Goal: Task Accomplishment & Management: Use online tool/utility

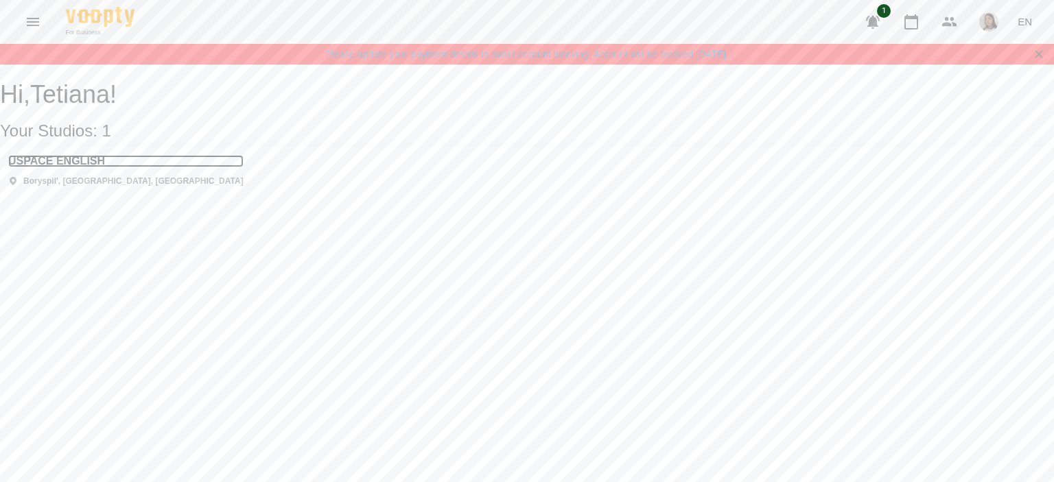
click at [91, 167] on h3 "USPACE ENGLISH" at bounding box center [125, 161] width 235 height 12
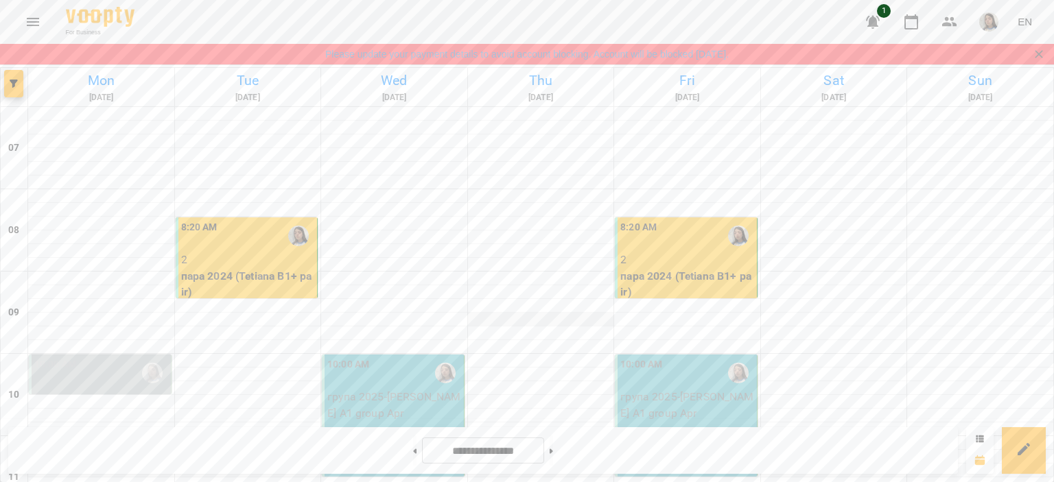
scroll to position [892, 0]
click at [553, 452] on icon at bounding box center [551, 451] width 3 height 5
type input "**********"
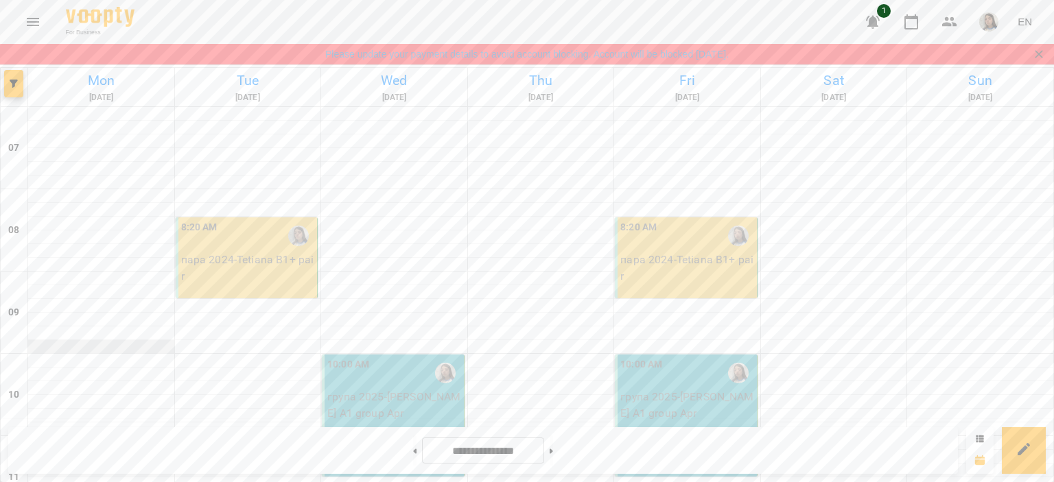
scroll to position [0, 0]
click at [246, 244] on div "8:20 AM" at bounding box center [248, 236] width 134 height 32
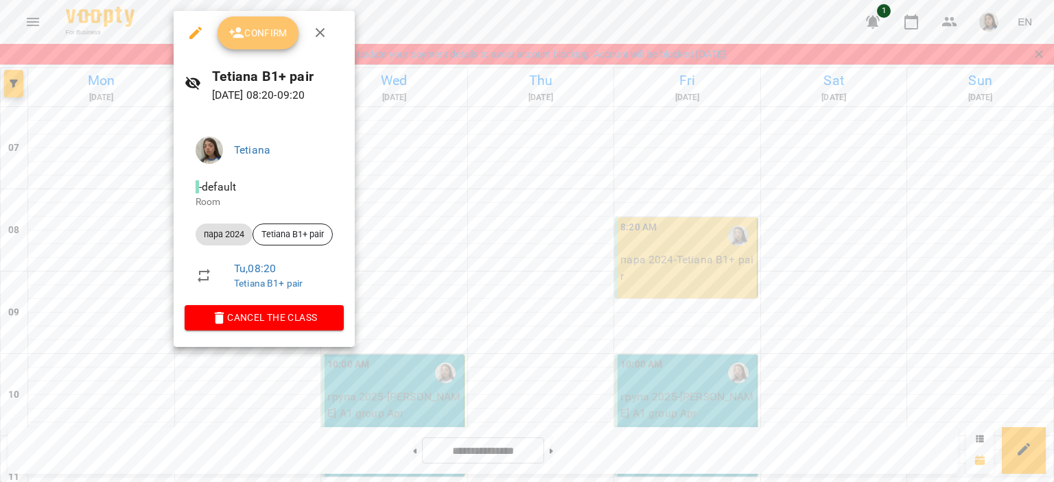
click at [263, 31] on span "Confirm" at bounding box center [258, 33] width 59 height 16
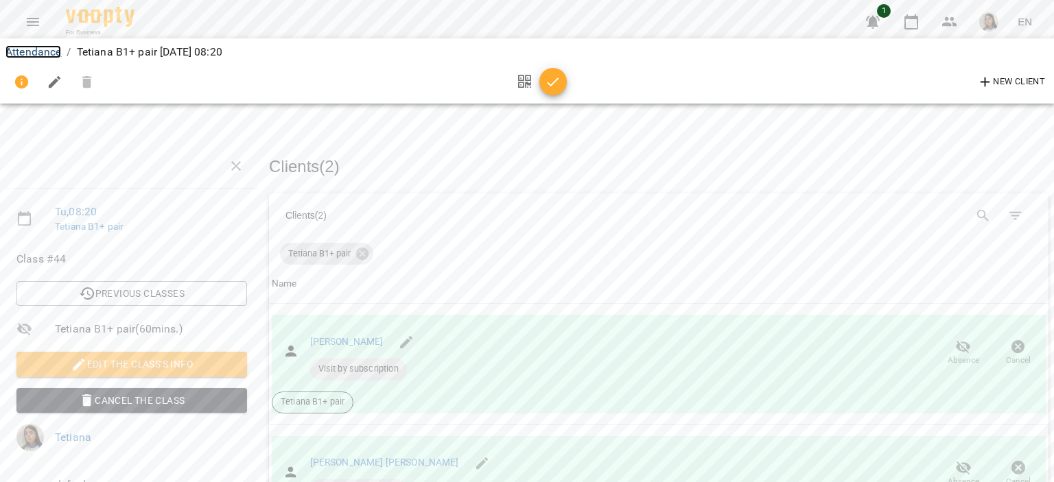
click at [38, 49] on link "Attendance" at bounding box center [33, 51] width 56 height 13
